Goal: Task Accomplishment & Management: Manage account settings

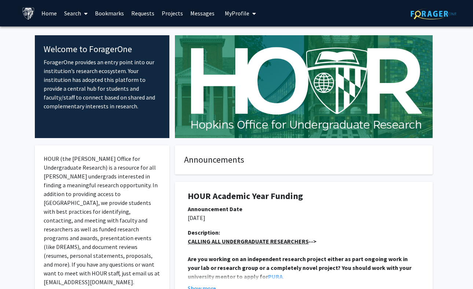
click at [83, 14] on span at bounding box center [84, 14] width 7 height 26
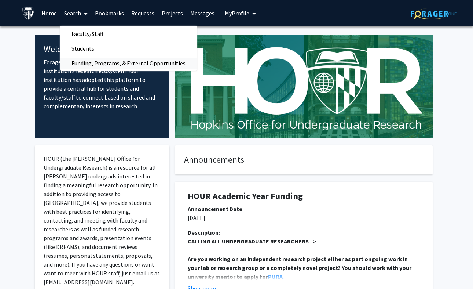
click at [83, 63] on span "Funding, Programs, & External Opportunities" at bounding box center [129, 63] width 136 height 15
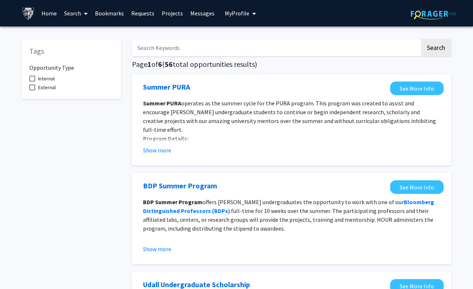
click at [85, 13] on icon at bounding box center [86, 14] width 4 height 6
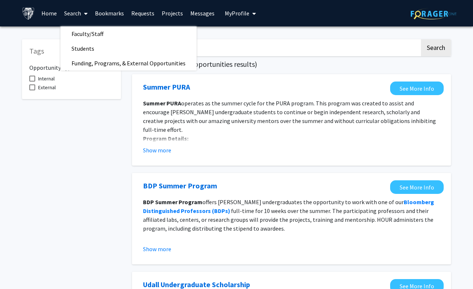
click at [249, 16] on span "My profile dropdown to access profile and logout" at bounding box center [252, 14] width 7 height 26
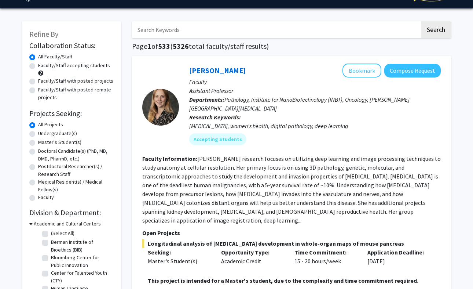
scroll to position [27, 0]
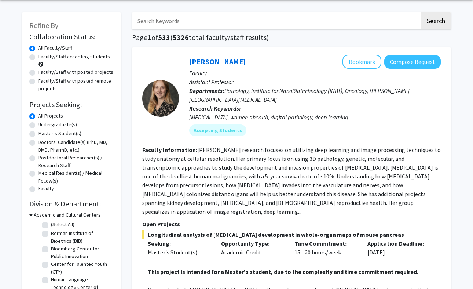
click at [38, 125] on label "Undergraduate(s)" at bounding box center [57, 125] width 39 height 8
click at [38, 125] on input "Undergraduate(s)" at bounding box center [40, 123] width 5 height 5
radio input "true"
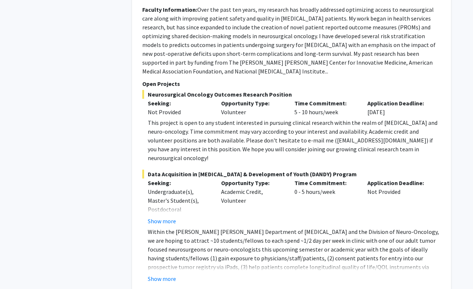
scroll to position [1673, 0]
click at [167, 274] on button "Show more" at bounding box center [162, 278] width 28 height 9
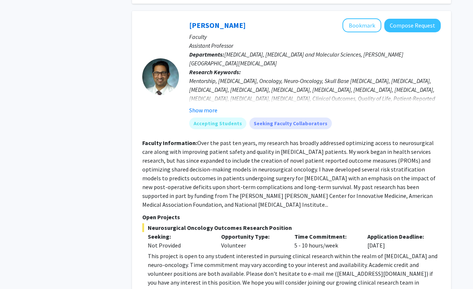
scroll to position [1532, 0]
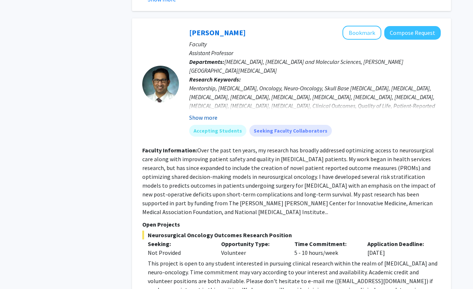
click at [215, 113] on button "Show more" at bounding box center [203, 117] width 28 height 9
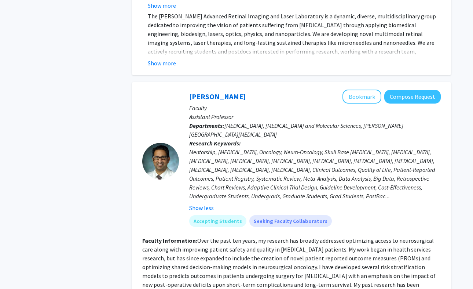
scroll to position [1446, 0]
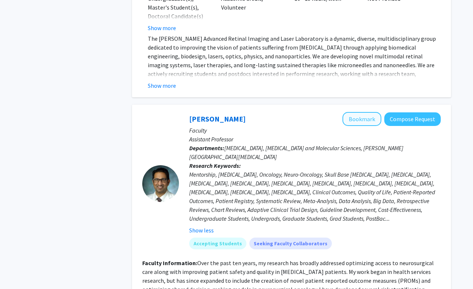
click at [351, 112] on button "Bookmark" at bounding box center [362, 119] width 39 height 14
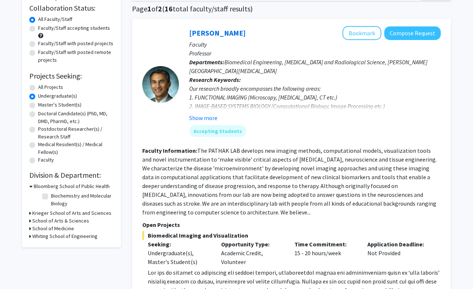
scroll to position [57, 0]
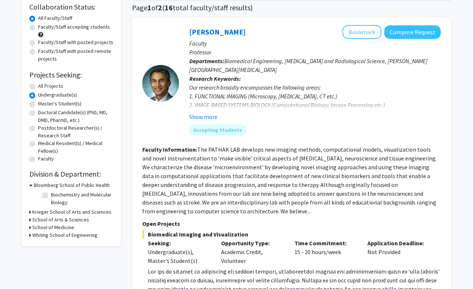
click at [39, 212] on h3 "Krieger School of Arts and Sciences" at bounding box center [71, 212] width 79 height 8
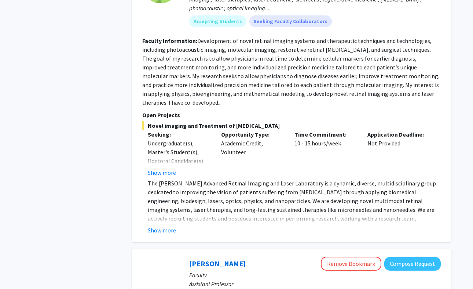
scroll to position [1307, 0]
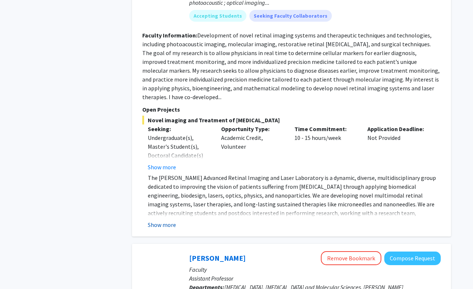
click at [174, 220] on button "Show more" at bounding box center [162, 224] width 28 height 9
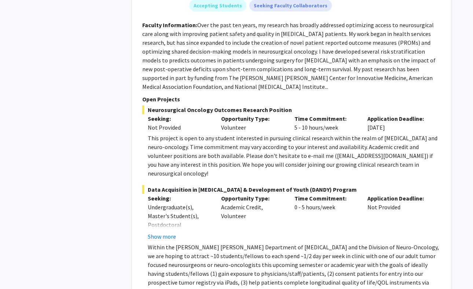
scroll to position [1708, 0]
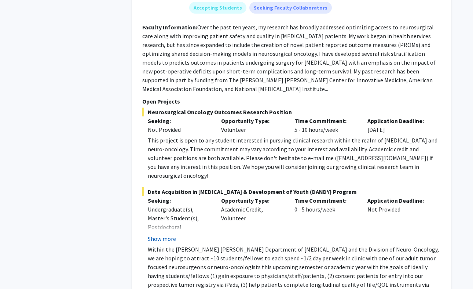
click at [165, 234] on button "Show more" at bounding box center [162, 238] width 28 height 9
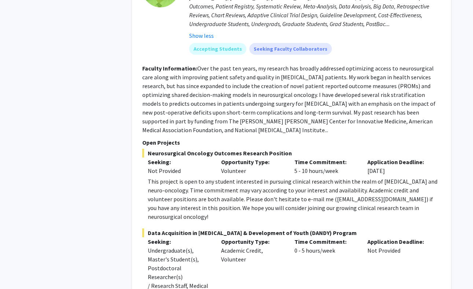
scroll to position [1672, 0]
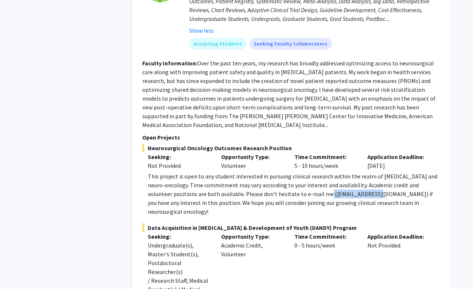
drag, startPoint x: 305, startPoint y: 161, endPoint x: 356, endPoint y: 157, distance: 50.8
click at [356, 172] on div "This project is open to any student interested in pursuing clinical research wi…" at bounding box center [294, 194] width 293 height 44
copy div "dmukher1@jhmi.edu"
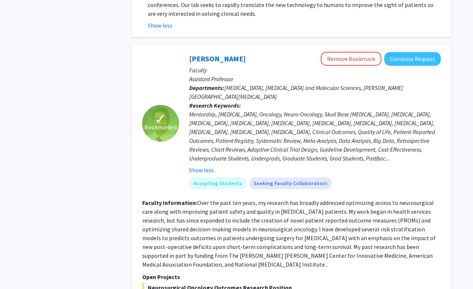
scroll to position [1533, 0]
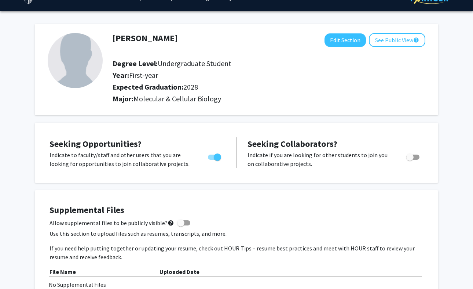
scroll to position [16, 0]
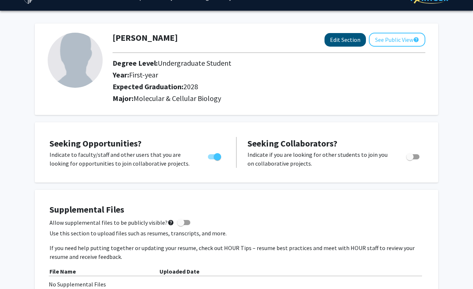
click at [345, 43] on button "Edit Section" at bounding box center [345, 40] width 41 height 14
select select "first-year"
select select "2028"
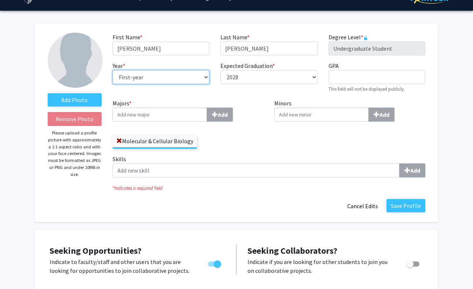
select select "sophomore"
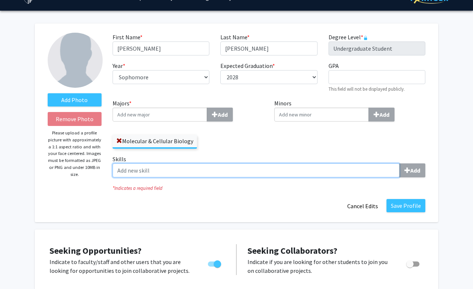
click at [171, 176] on input "Skills Add" at bounding box center [256, 170] width 287 height 14
type input "s"
type input "Native Spanish Speaker"
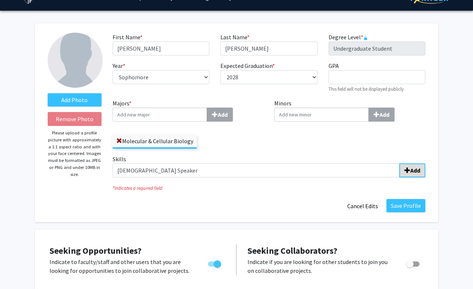
click at [405, 173] on span "submit" at bounding box center [408, 170] width 6 height 6
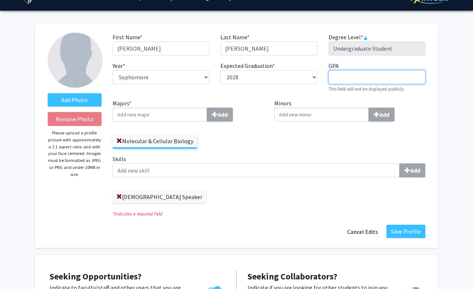
click at [374, 81] on input "GPA required" at bounding box center [377, 77] width 97 height 14
type input "3.67"
click at [419, 235] on button "Save Profile" at bounding box center [406, 231] width 39 height 13
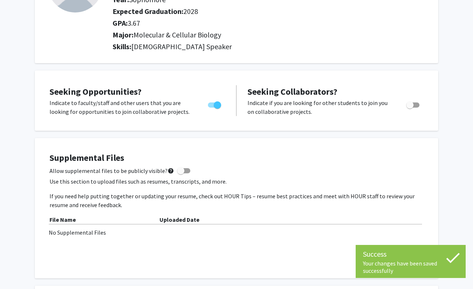
scroll to position [148, 0]
